Goal: Task Accomplishment & Management: Manage account settings

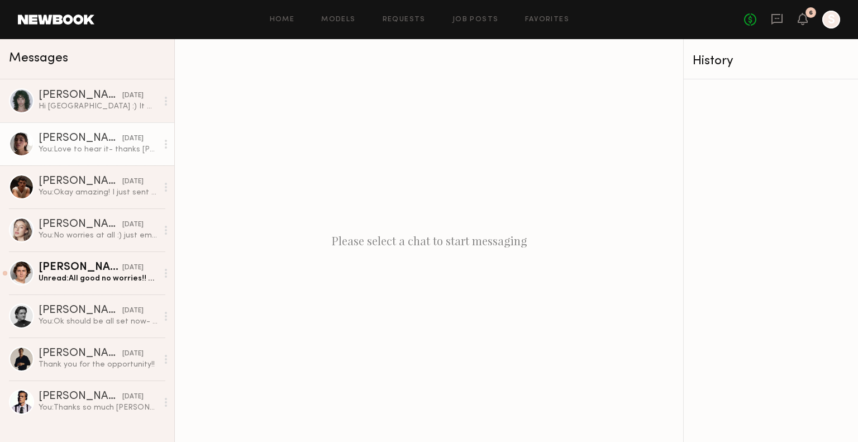
click at [73, 161] on link "[PERSON_NAME] [DATE] You: Love to hear it- thanks [PERSON_NAME]!" at bounding box center [87, 143] width 174 height 43
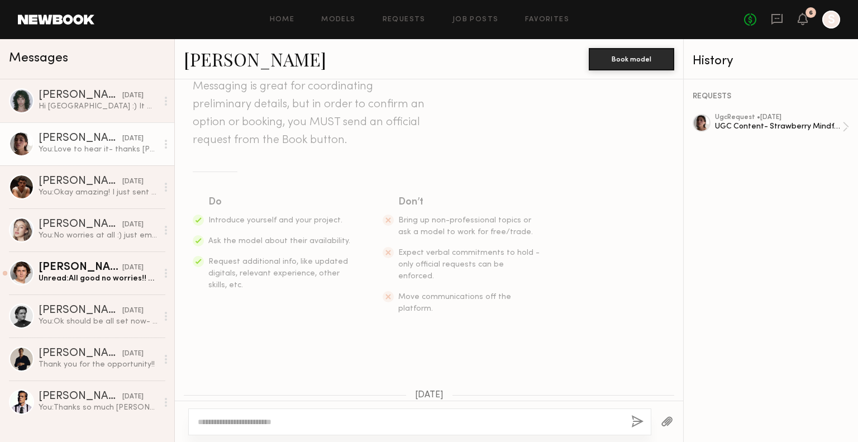
scroll to position [54, 0]
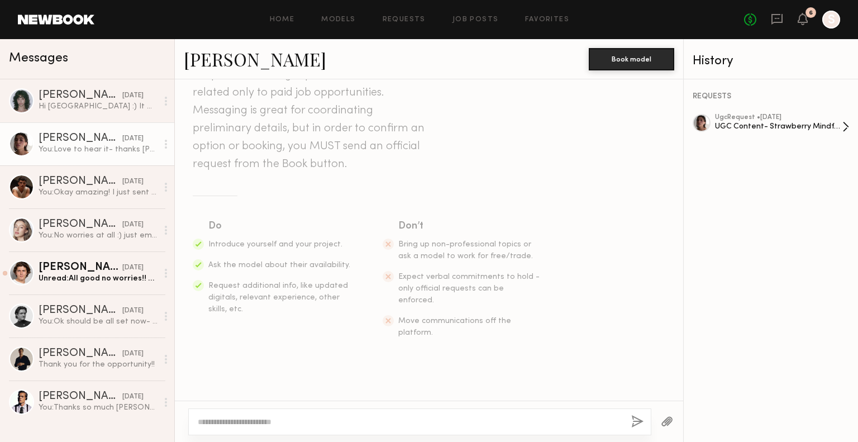
click at [764, 121] on div "ugc Request • [DATE]" at bounding box center [778, 117] width 127 height 7
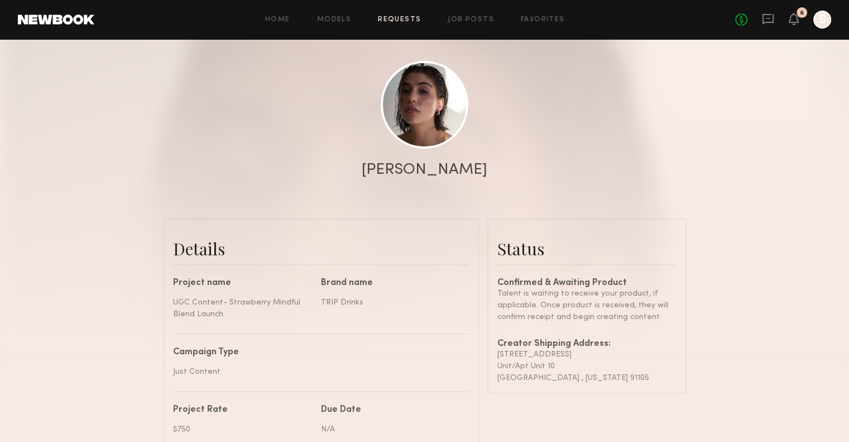
scroll to position [169, 0]
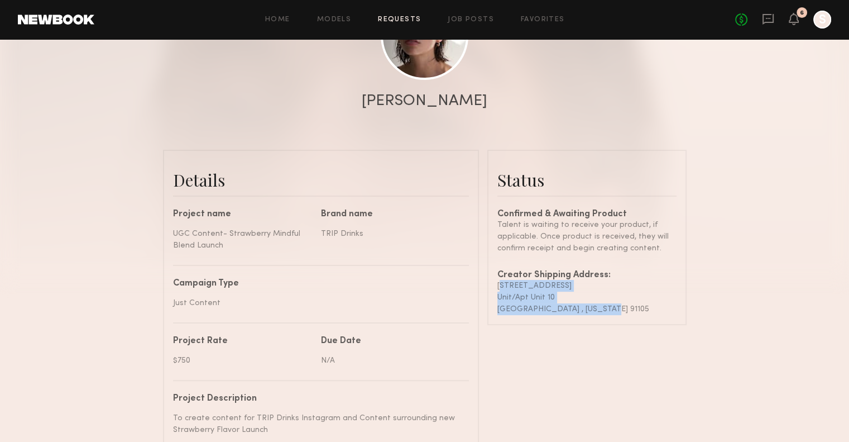
drag, startPoint x: 602, startPoint y: 319, endPoint x: 494, endPoint y: 295, distance: 110.8
click at [494, 295] on common-border "Status Confirmed & Awaiting Product Talent is waiting to receive your product, …" at bounding box center [586, 237] width 199 height 175
copy div "[STREET_ADDRESS][US_STATE]"
click at [462, 20] on link "Job Posts" at bounding box center [471, 19] width 46 height 7
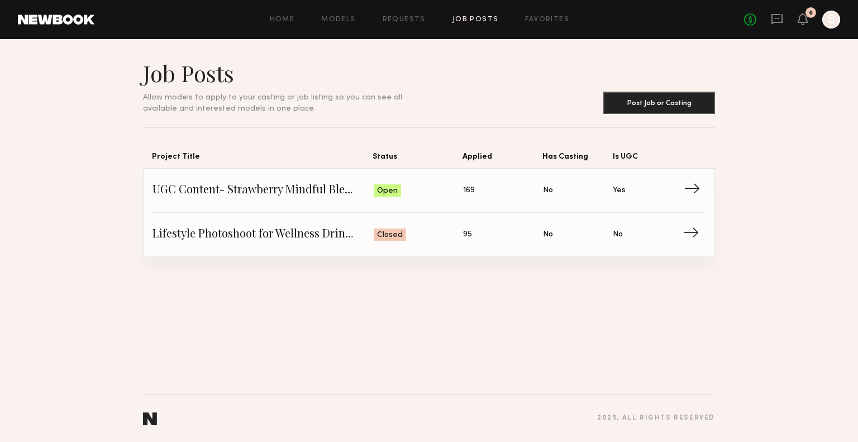
click at [702, 182] on span "→" at bounding box center [694, 190] width 23 height 17
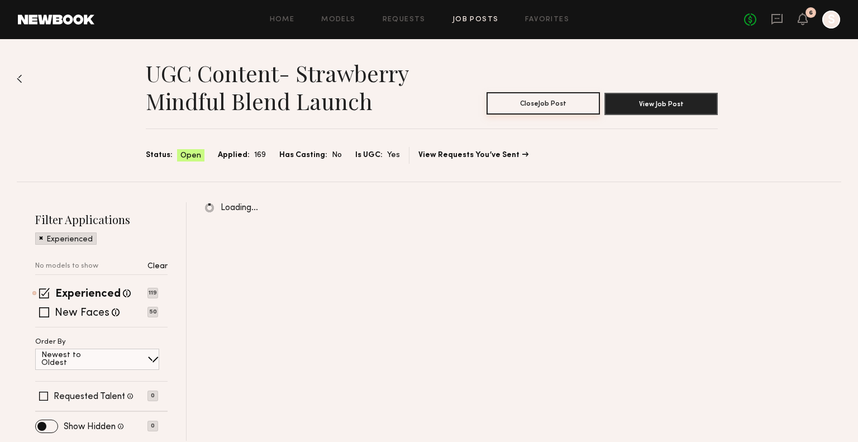
click at [571, 104] on button "Close Job Post" at bounding box center [542, 103] width 113 height 22
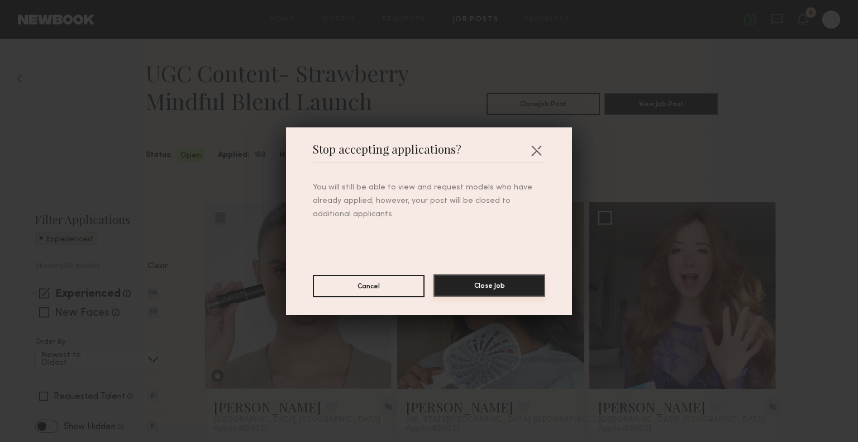
click at [481, 285] on button "Close Job" at bounding box center [489, 285] width 112 height 22
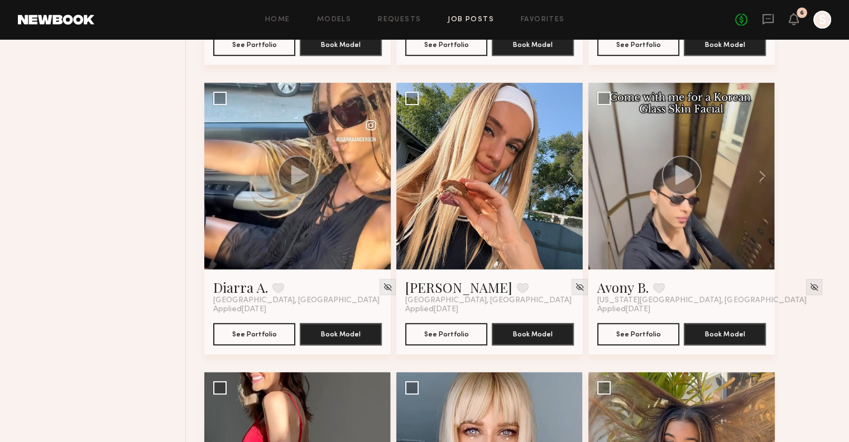
scroll to position [999, 0]
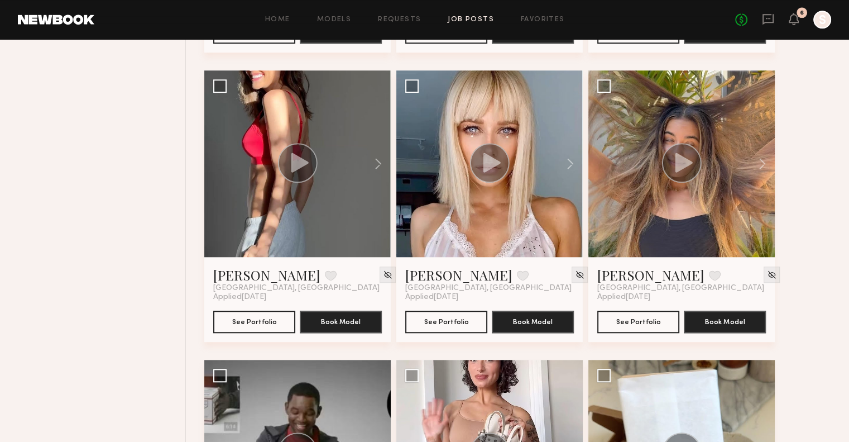
click at [788, 15] on div "No fees up to $5,000 6 S" at bounding box center [783, 20] width 96 height 18
click at [799, 21] on div "No fees up to $5,000 6 S" at bounding box center [783, 20] width 96 height 18
click at [791, 20] on icon at bounding box center [793, 19] width 9 height 8
